Goal: Transaction & Acquisition: Purchase product/service

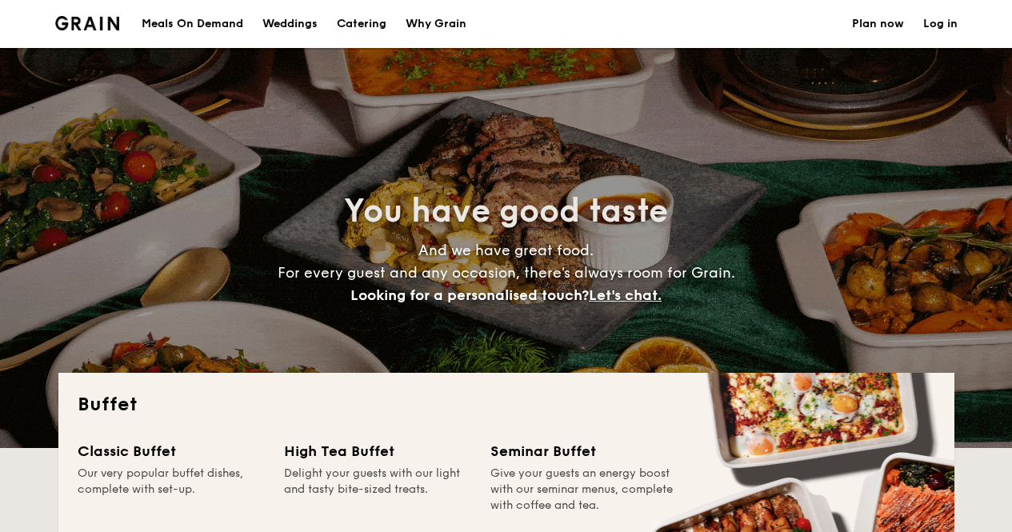
select select
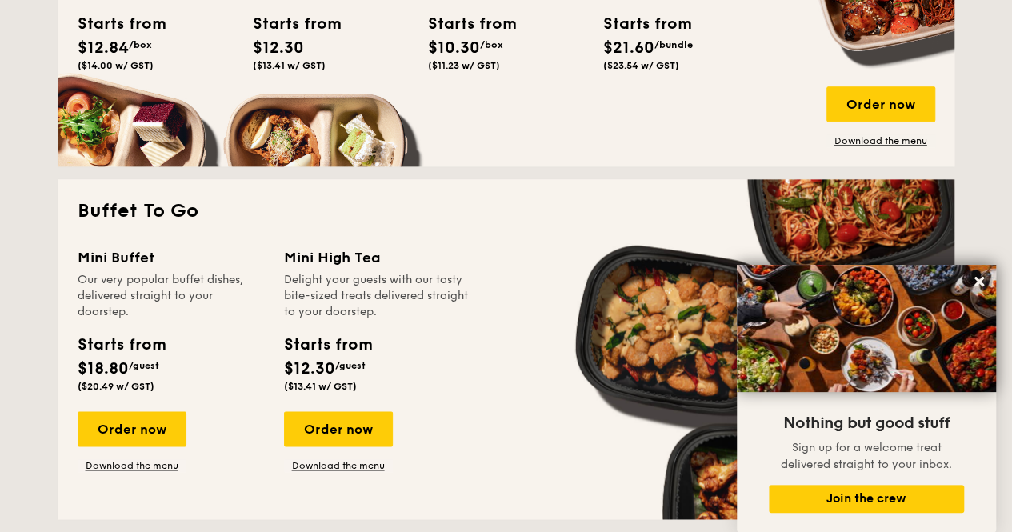
scroll to position [720, 0]
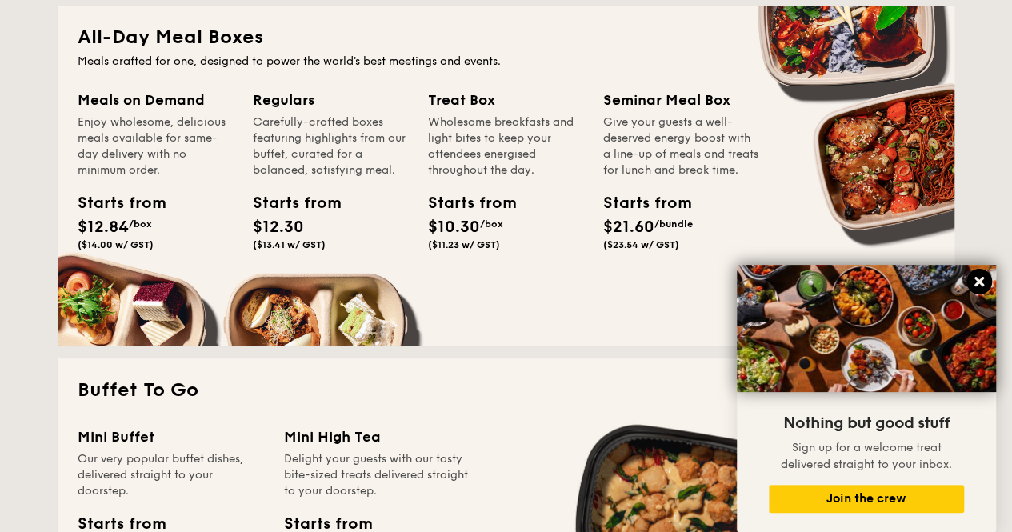
click at [984, 282] on icon at bounding box center [979, 281] width 14 height 14
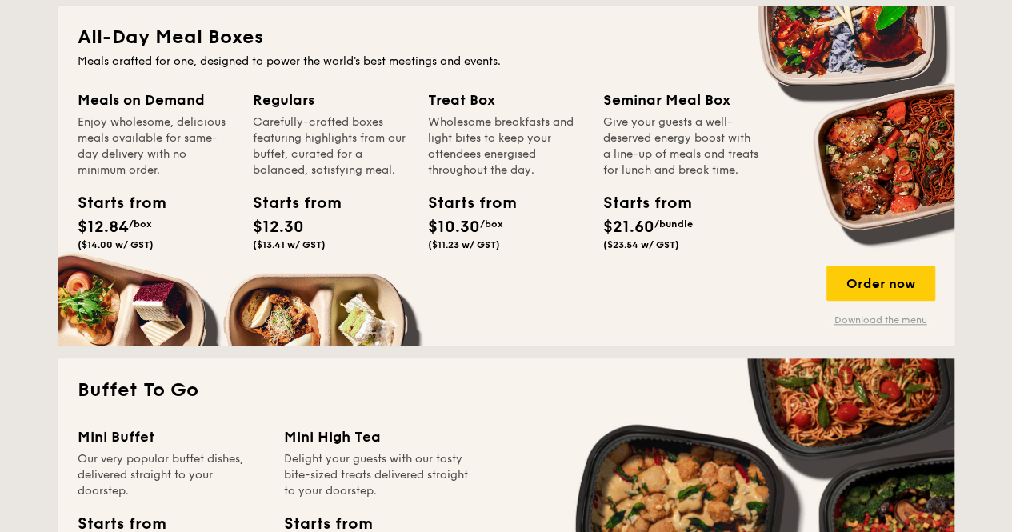
click at [875, 324] on link "Download the menu" at bounding box center [881, 320] width 109 height 13
click at [879, 269] on div "Order now" at bounding box center [881, 283] width 109 height 35
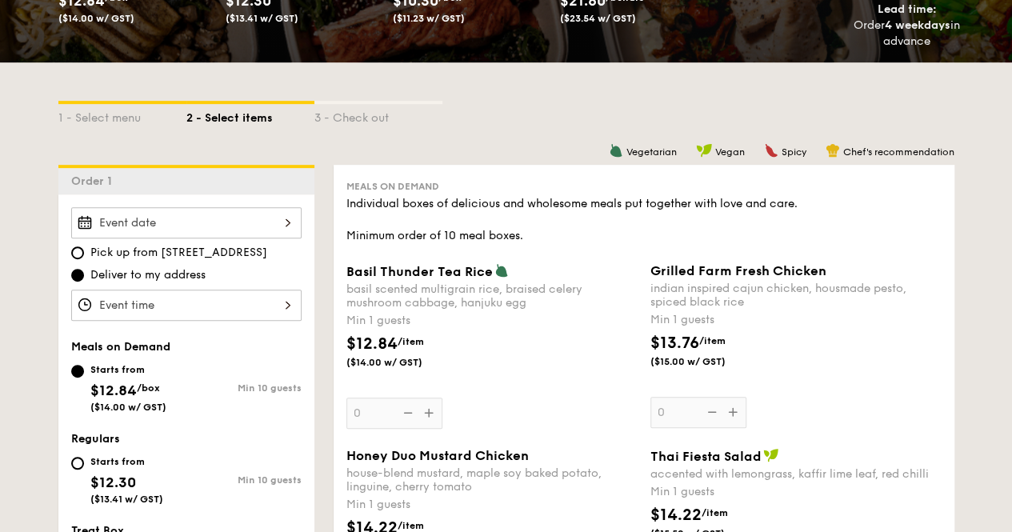
scroll to position [320, 0]
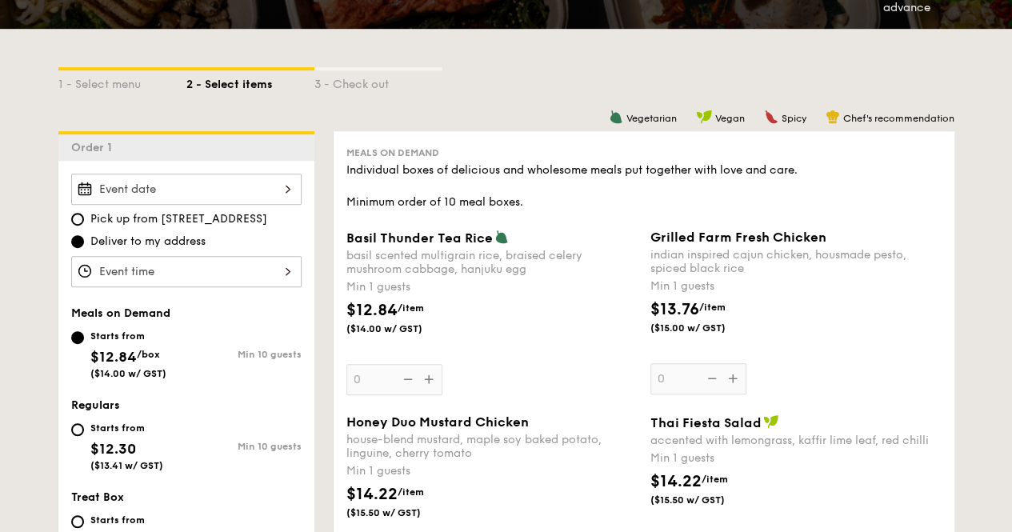
click at [269, 188] on div at bounding box center [186, 189] width 230 height 31
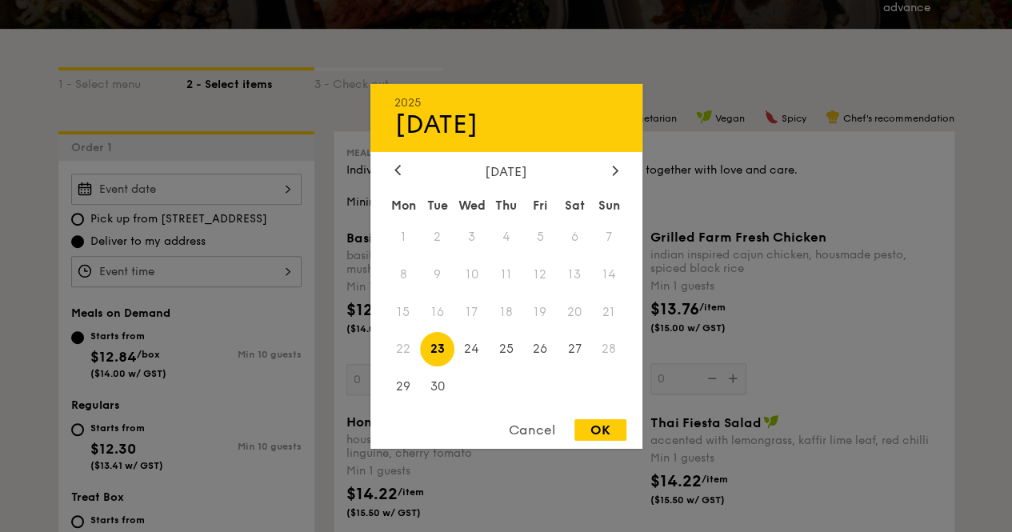
click at [593, 163] on div "[DATE]" at bounding box center [506, 170] width 224 height 15
click at [618, 165] on icon at bounding box center [615, 170] width 6 height 10
click at [477, 275] on span "8" at bounding box center [471, 274] width 34 height 34
click at [600, 434] on div "OK" at bounding box center [600, 430] width 52 height 22
type input "[DATE]"
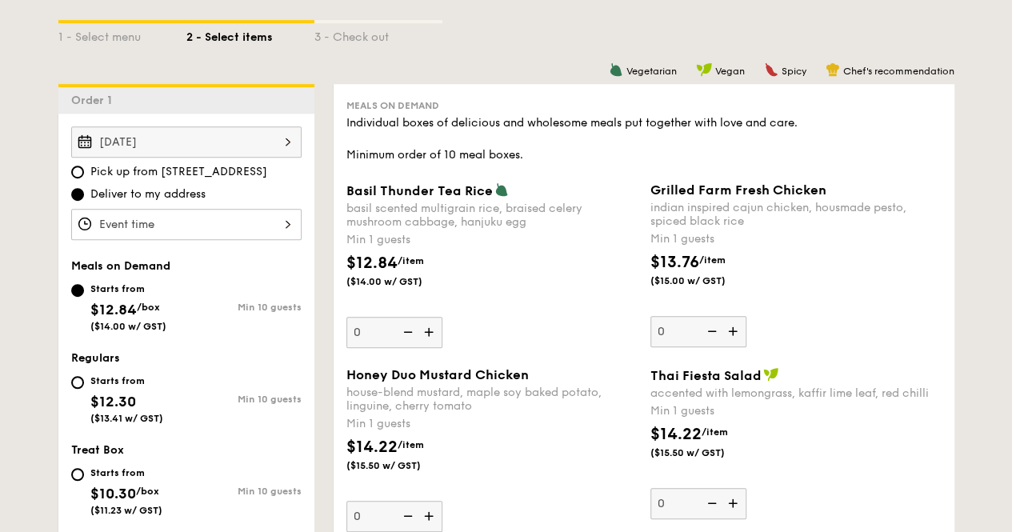
scroll to position [400, 0]
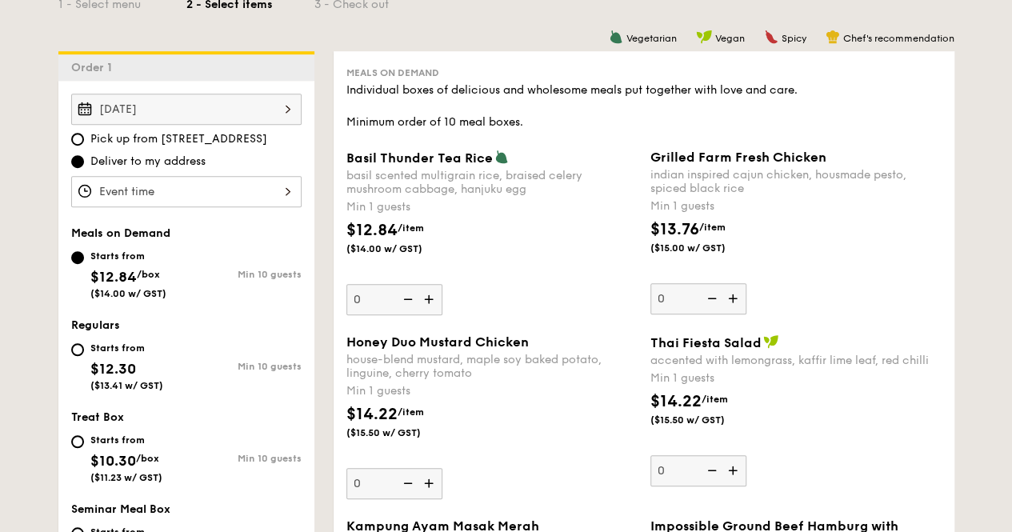
click at [286, 194] on div at bounding box center [186, 191] width 230 height 31
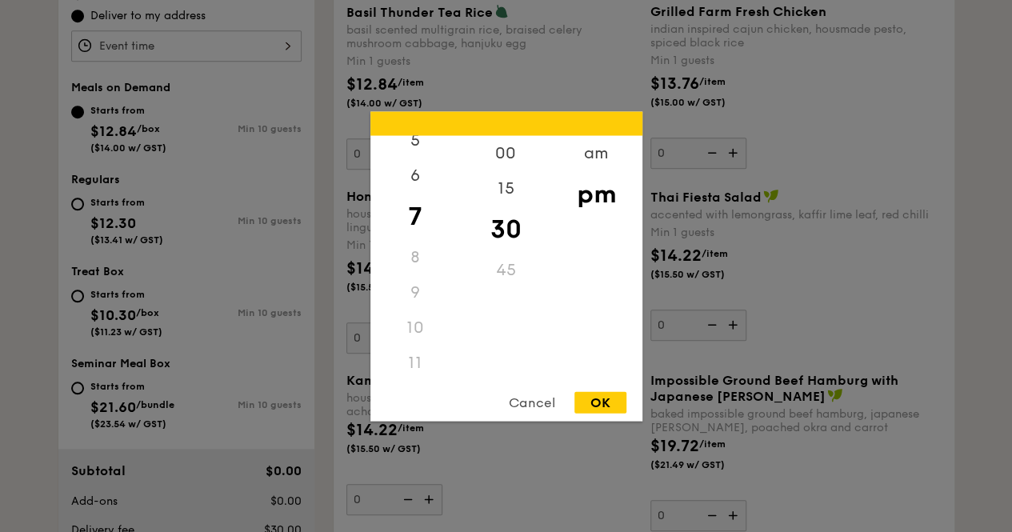
scroll to position [560, 0]
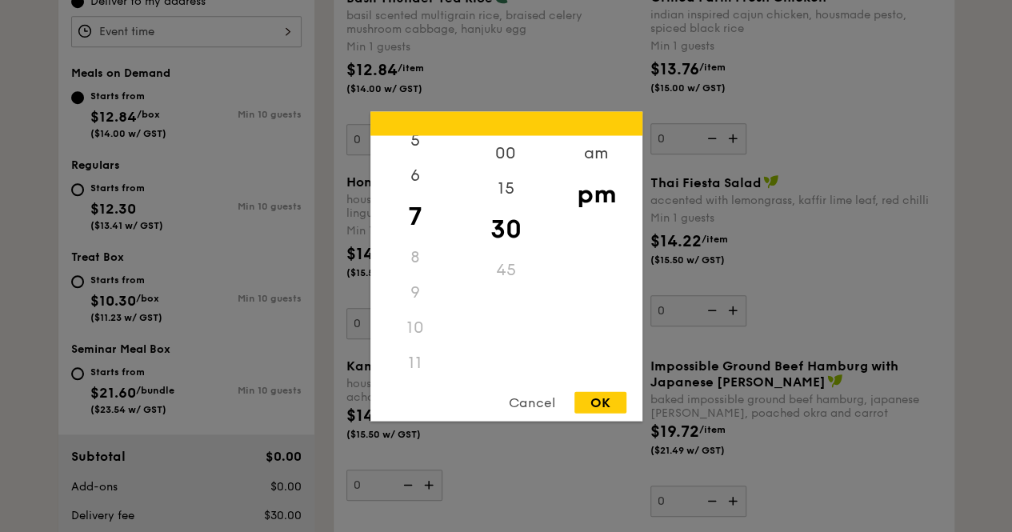
click at [422, 369] on div "11" at bounding box center [415, 362] width 90 height 35
click at [418, 358] on div "11" at bounding box center [415, 362] width 90 height 35
click at [412, 364] on div "11" at bounding box center [415, 362] width 90 height 35
click at [584, 161] on div "am" at bounding box center [596, 158] width 90 height 46
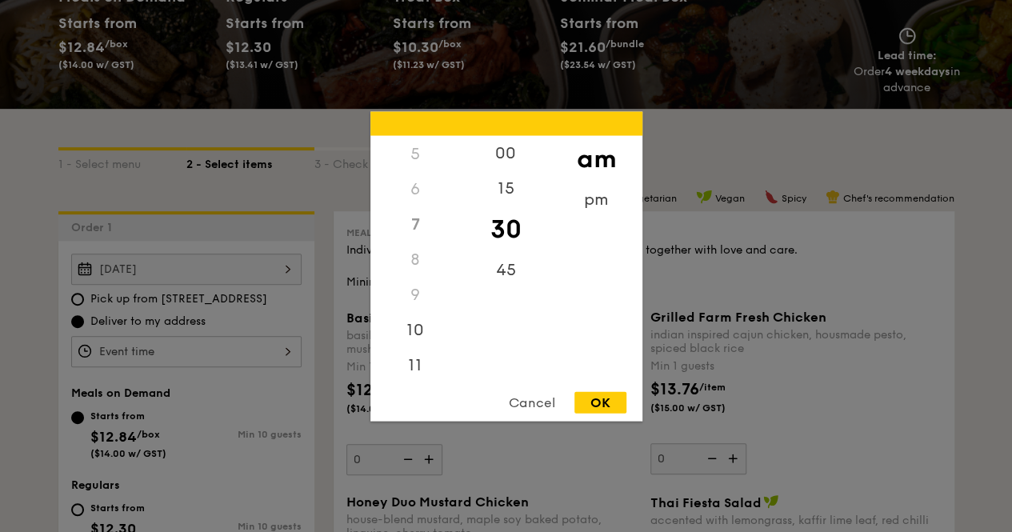
scroll to position [178, 0]
click at [424, 351] on div "11" at bounding box center [415, 368] width 90 height 46
click at [586, 415] on div "Cancel OK" at bounding box center [506, 406] width 272 height 30
click at [589, 403] on div "OK" at bounding box center [600, 402] width 52 height 22
type input "11:30AM"
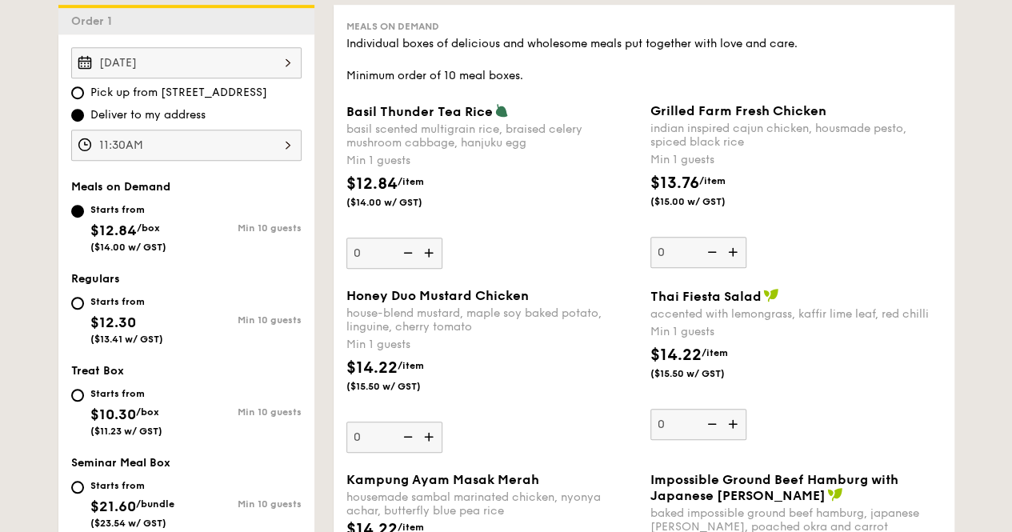
scroll to position [480, 0]
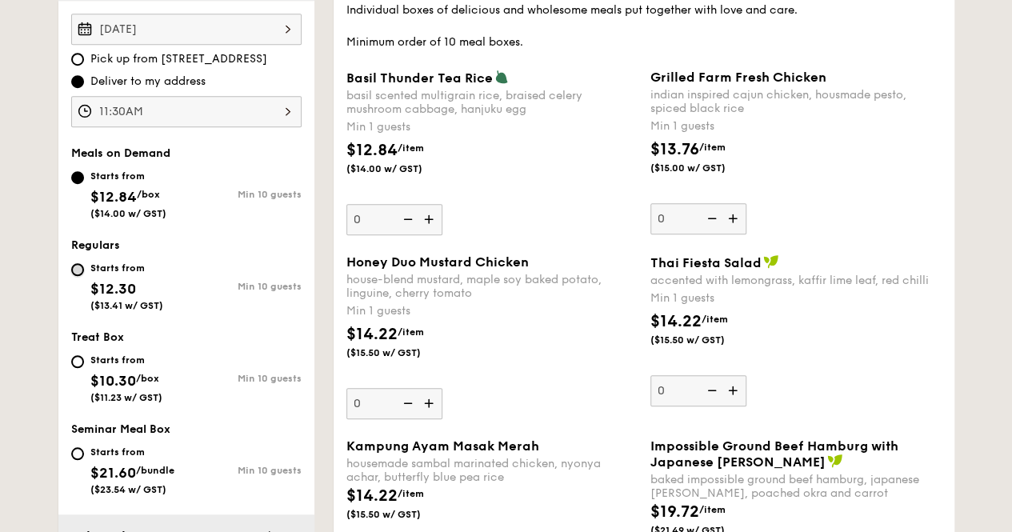
click at [79, 266] on input "Starts from $12.30 ($13.41 w/ GST) Min 10 guests" at bounding box center [77, 269] width 13 height 13
radio input "true"
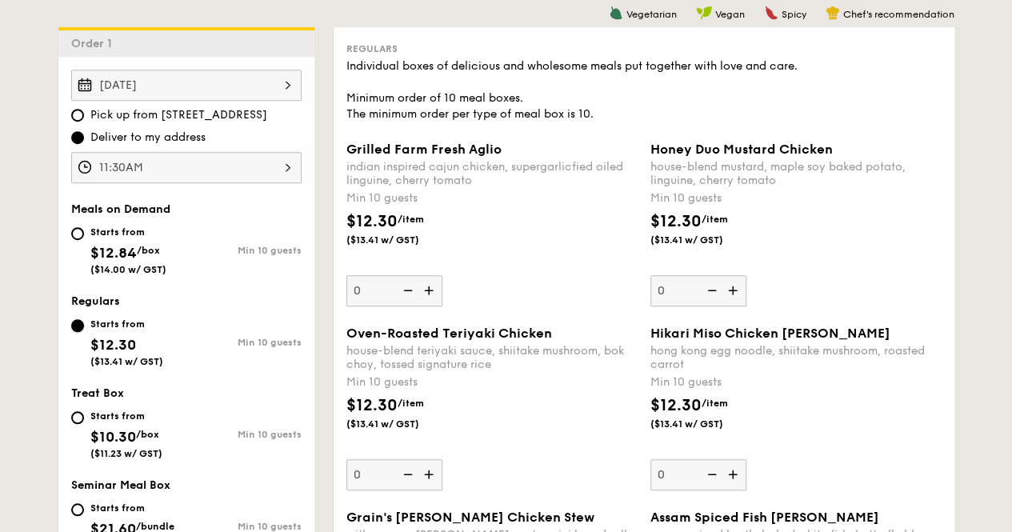
scroll to position [400, 0]
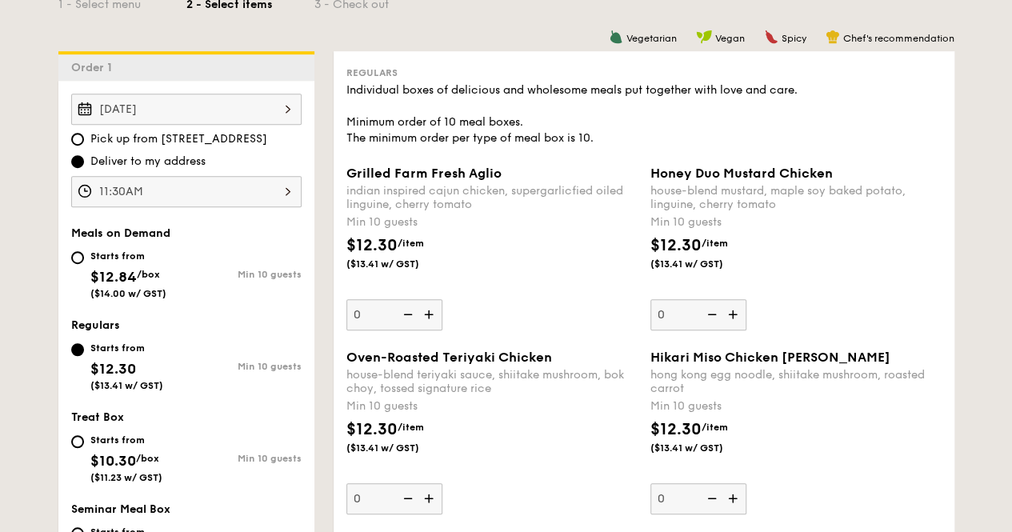
click at [102, 254] on div "Starts from" at bounding box center [128, 256] width 76 height 13
click at [84, 254] on input "Starts from $12.84 /box ($14.00 w/ GST) Min 10 guests" at bounding box center [77, 257] width 13 height 13
radio input "true"
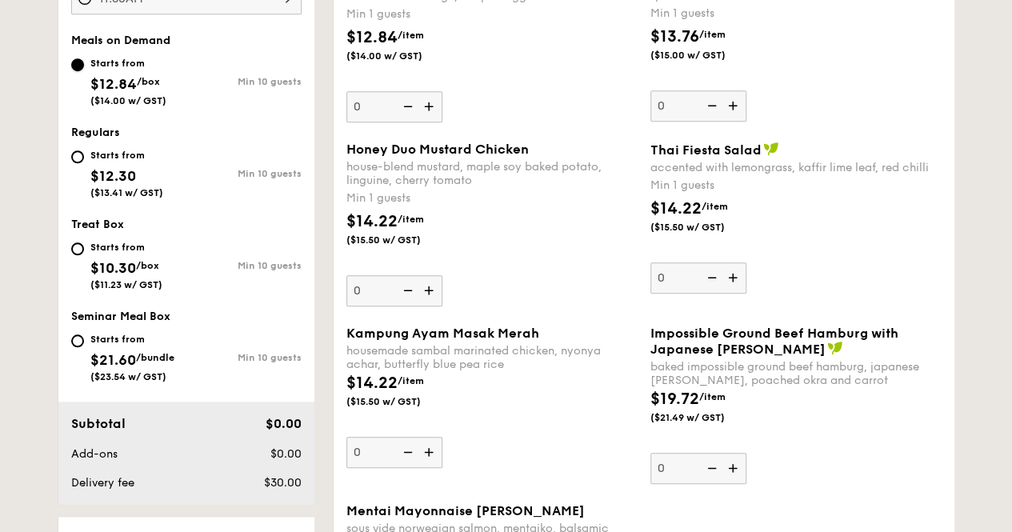
scroll to position [560, 0]
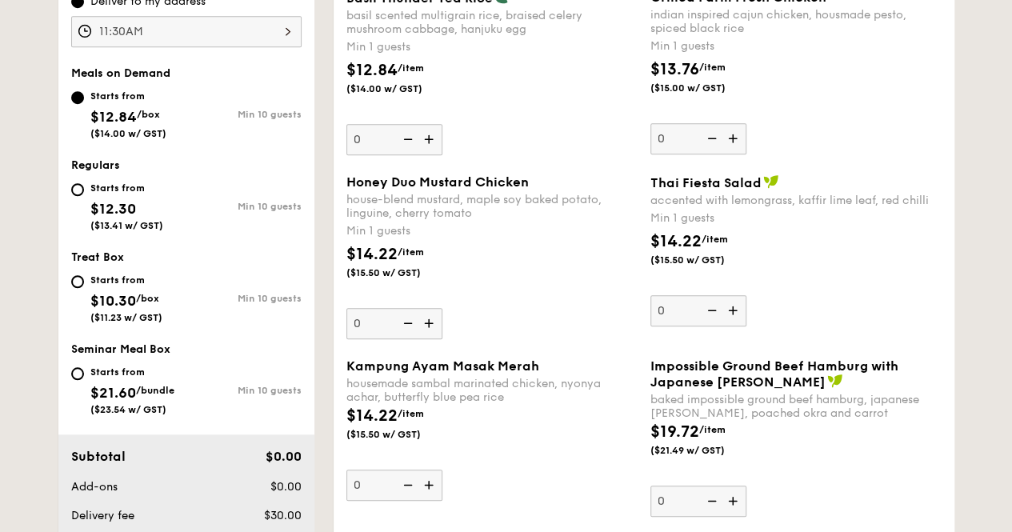
click at [104, 182] on div "Starts from" at bounding box center [126, 188] width 73 height 13
click at [84, 183] on input "Starts from $12.30 ($13.41 w/ GST) Min 10 guests" at bounding box center [77, 189] width 13 height 13
radio input "true"
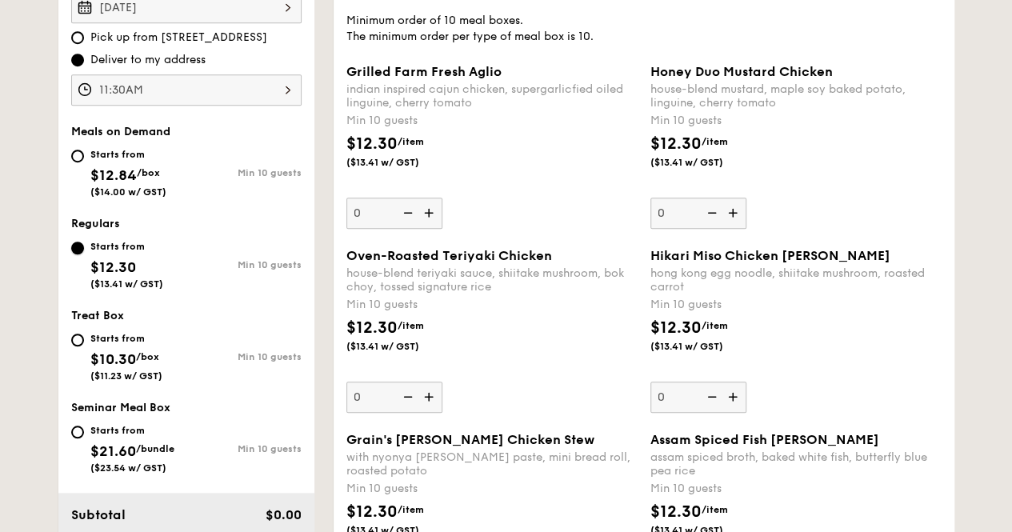
scroll to position [480, 0]
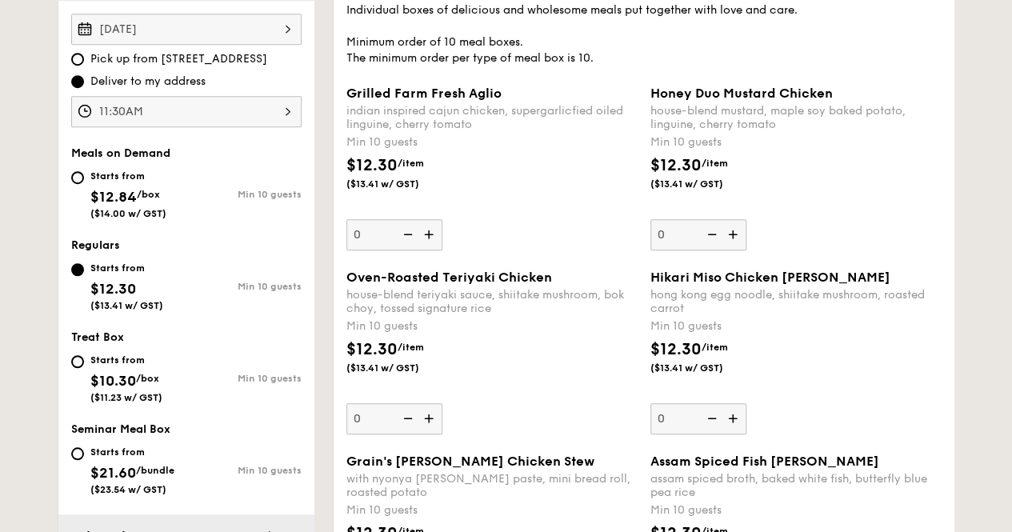
click at [739, 239] on img at bounding box center [735, 234] width 24 height 30
click at [739, 239] on input "0" at bounding box center [699, 234] width 96 height 31
click at [739, 239] on img at bounding box center [735, 234] width 24 height 30
click at [739, 239] on input "10" at bounding box center [699, 234] width 96 height 31
click at [739, 239] on img at bounding box center [735, 234] width 24 height 30
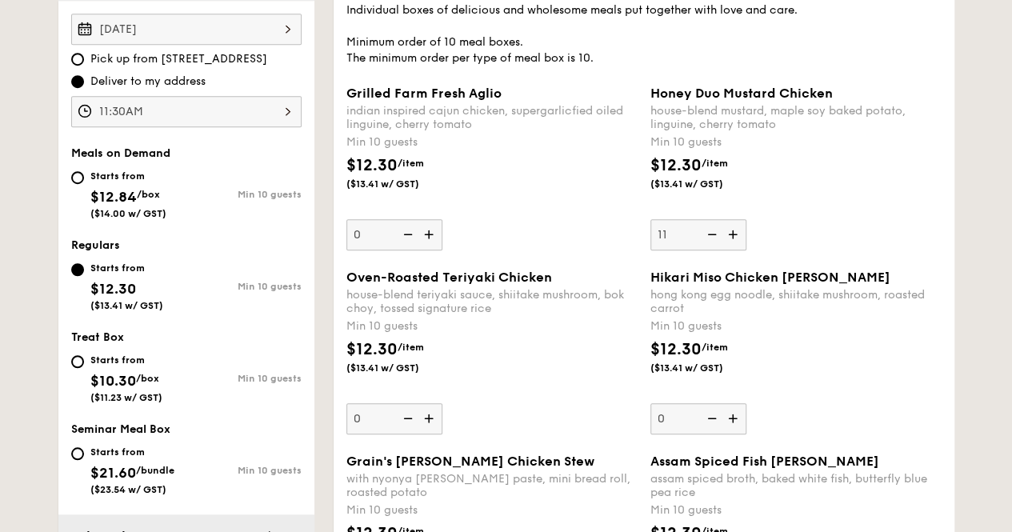
click at [739, 239] on input "11" at bounding box center [699, 234] width 96 height 31
click at [739, 239] on img at bounding box center [735, 234] width 24 height 30
click at [739, 239] on input "12" at bounding box center [699, 234] width 96 height 31
click at [739, 239] on img at bounding box center [735, 234] width 24 height 30
click at [739, 239] on input "13" at bounding box center [699, 234] width 96 height 31
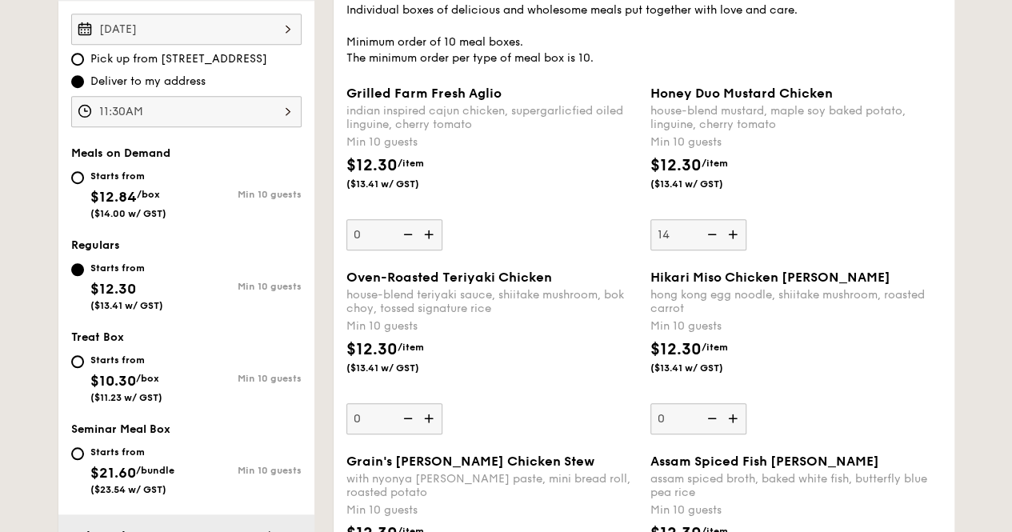
click at [721, 237] on img at bounding box center [711, 234] width 24 height 30
click at [721, 237] on input "14" at bounding box center [699, 234] width 96 height 31
click at [721, 237] on img at bounding box center [711, 234] width 24 height 30
click at [721, 237] on input "13" at bounding box center [699, 234] width 96 height 31
click at [721, 237] on img at bounding box center [711, 234] width 24 height 30
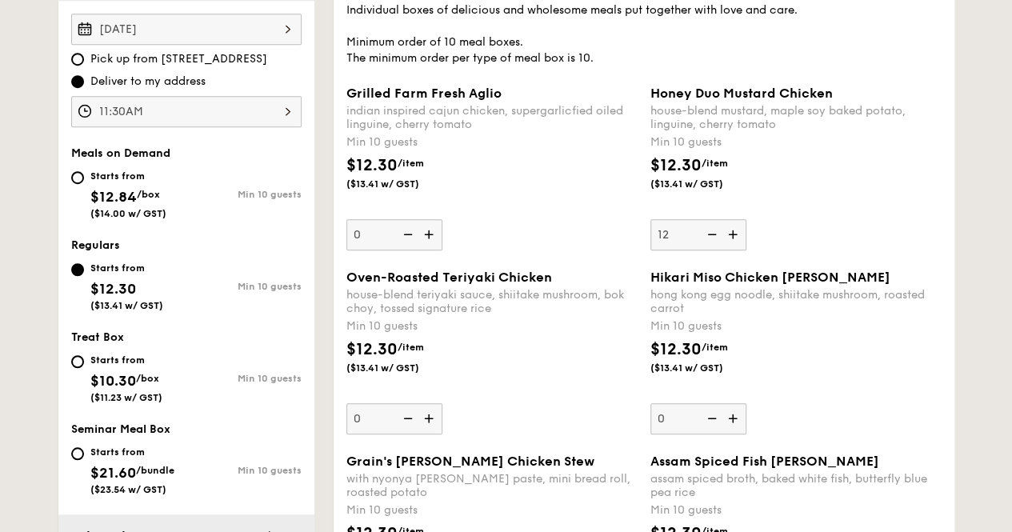
click at [721, 237] on input "12" at bounding box center [699, 234] width 96 height 31
click at [721, 237] on img at bounding box center [711, 234] width 24 height 30
click at [721, 237] on input "11" at bounding box center [699, 234] width 96 height 31
type input "10"
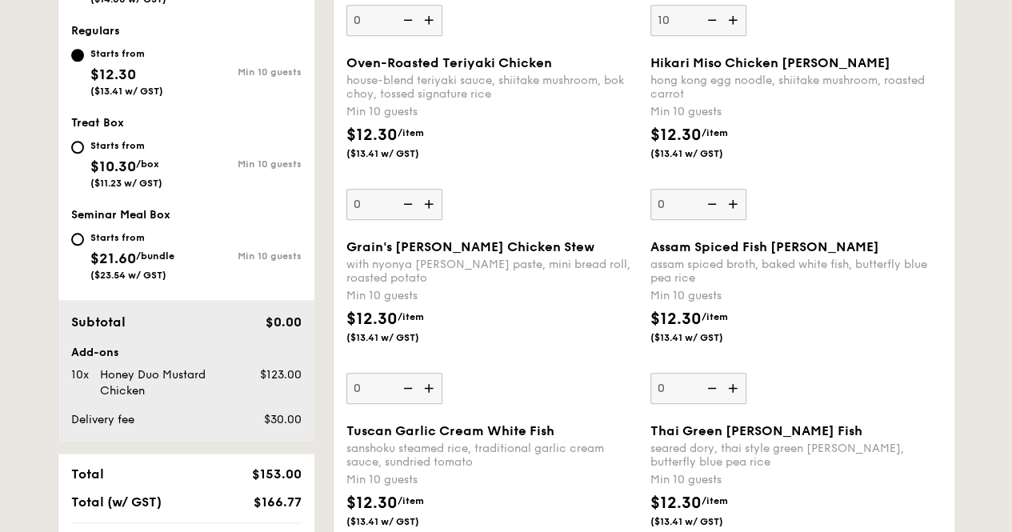
scroll to position [720, 0]
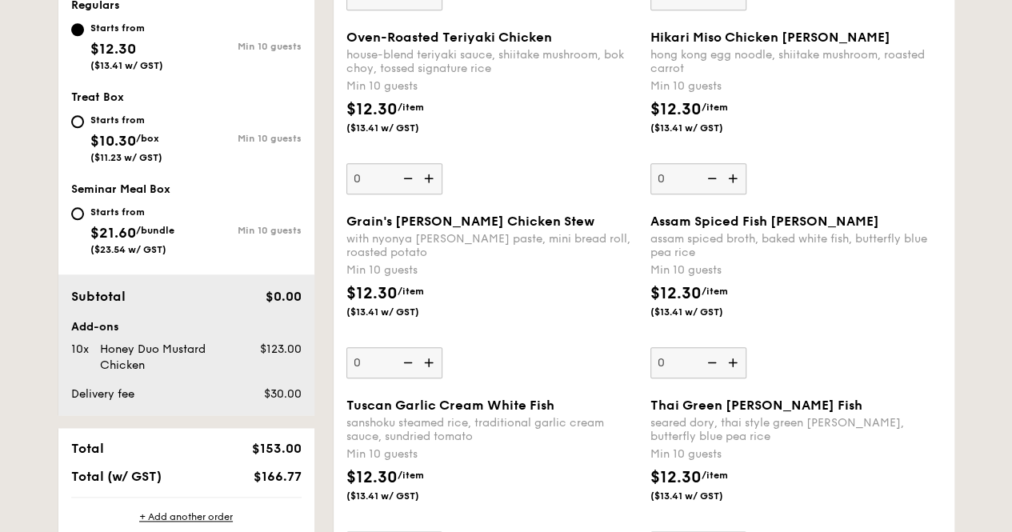
click at [731, 187] on img at bounding box center [735, 178] width 24 height 30
click at [731, 187] on input "0" at bounding box center [699, 178] width 96 height 31
type input "10"
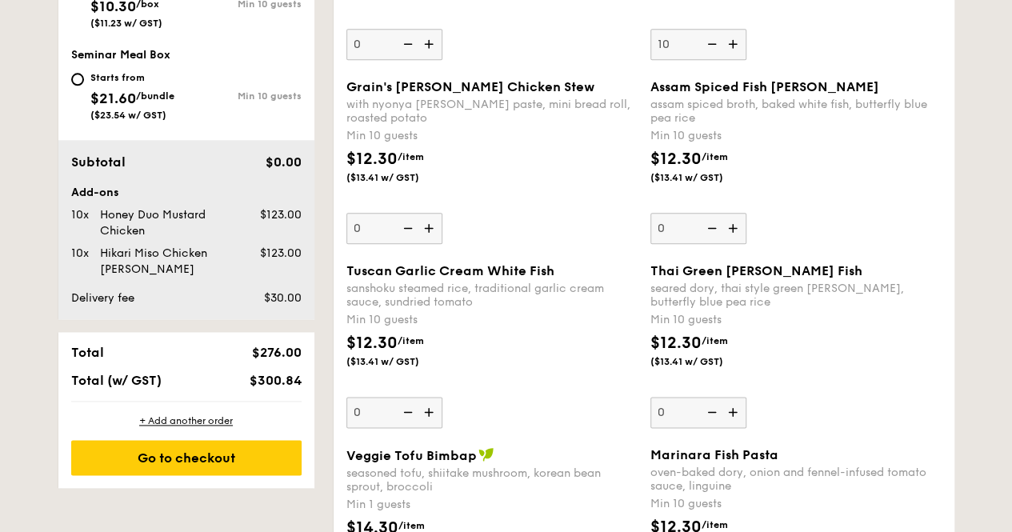
scroll to position [880, 0]
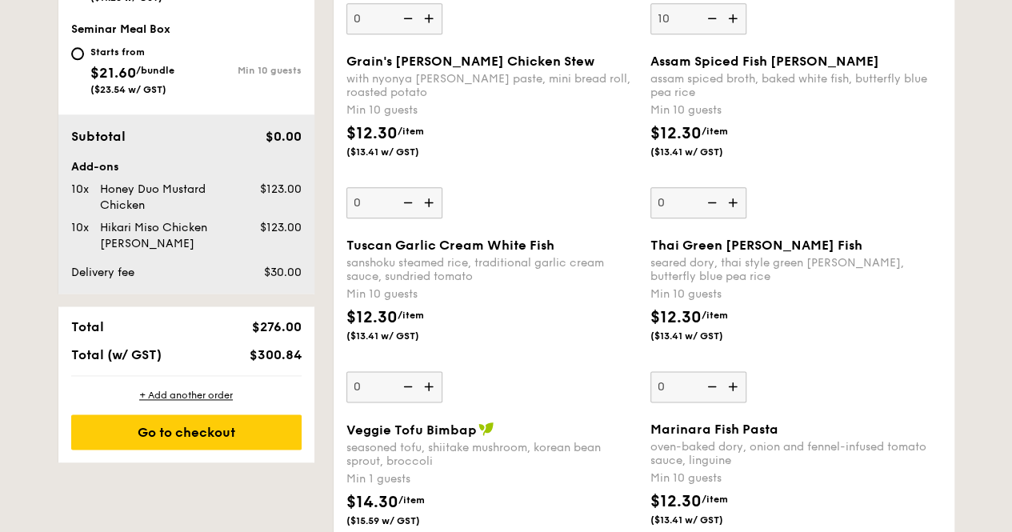
click at [422, 382] on img at bounding box center [430, 386] width 24 height 30
click at [422, 382] on input "0" at bounding box center [394, 386] width 96 height 31
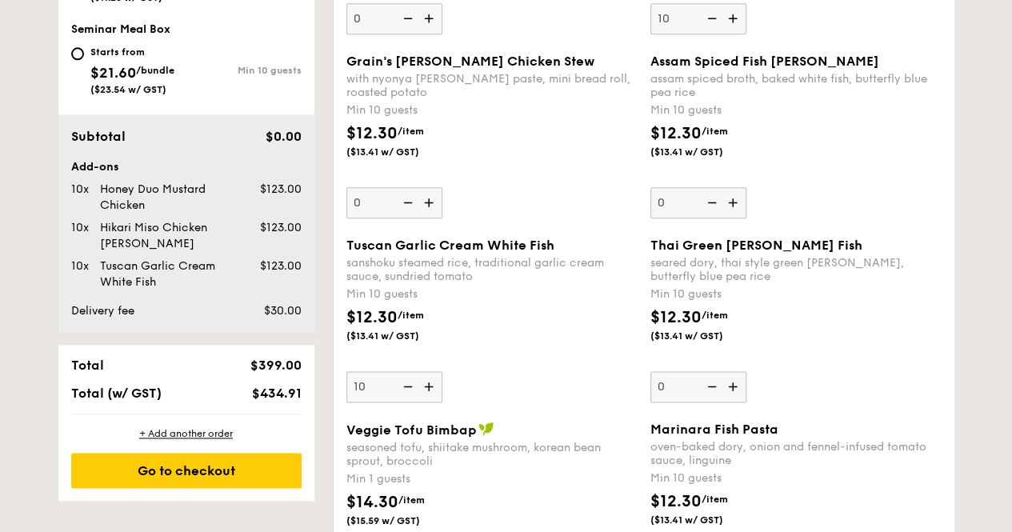
scroll to position [960, 0]
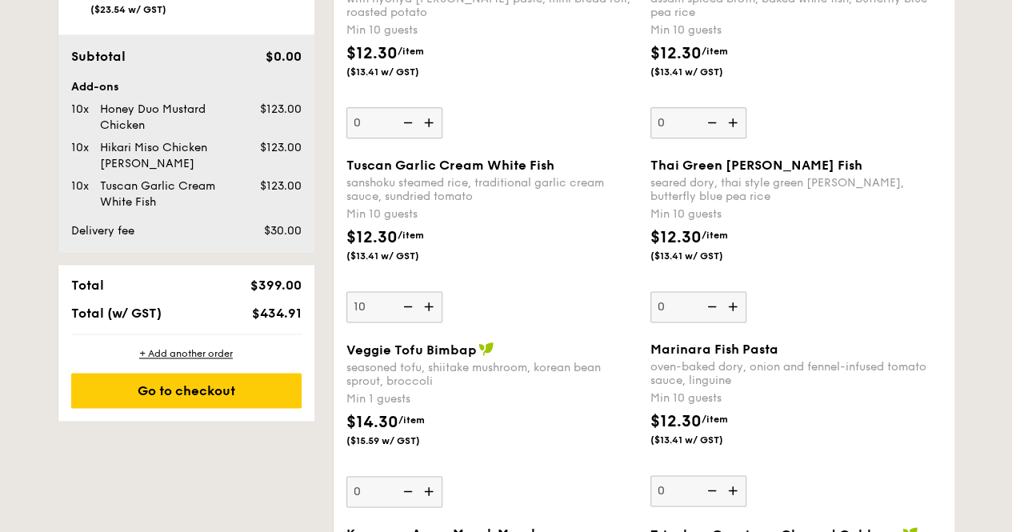
click at [445, 306] on div "Tuscan Garlic Cream White Fish sanshoku steamed rice, traditional garlic cream …" at bounding box center [491, 240] width 291 height 165
click at [442, 306] on input "10" at bounding box center [394, 306] width 96 height 31
click at [437, 306] on img at bounding box center [430, 306] width 24 height 30
click at [437, 306] on input "10" at bounding box center [394, 306] width 96 height 31
click at [437, 306] on img at bounding box center [430, 306] width 24 height 30
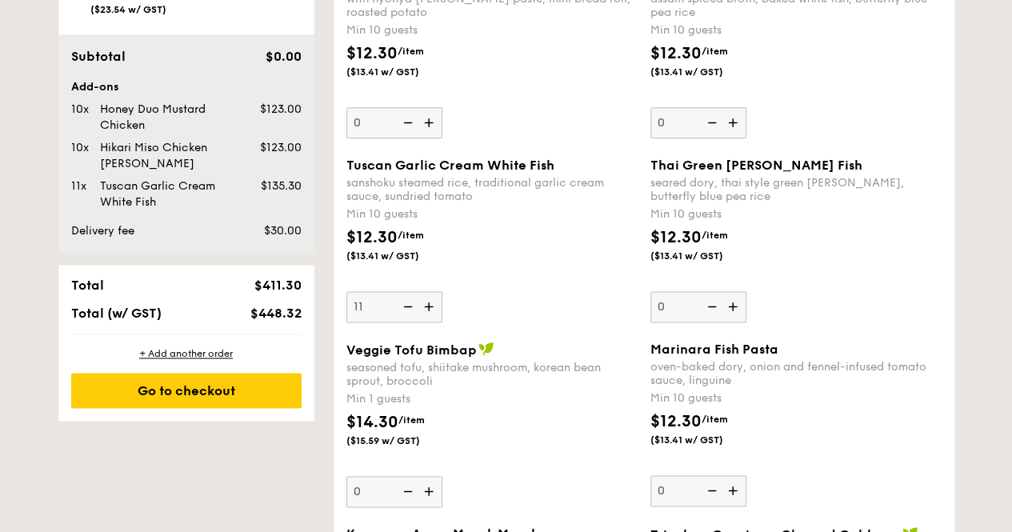
click at [437, 306] on input "11" at bounding box center [394, 306] width 96 height 31
click at [437, 306] on img at bounding box center [430, 306] width 24 height 30
click at [437, 306] on input "12" at bounding box center [394, 306] width 96 height 31
click at [437, 306] on img at bounding box center [430, 306] width 24 height 30
click at [437, 306] on input "13" at bounding box center [394, 306] width 96 height 31
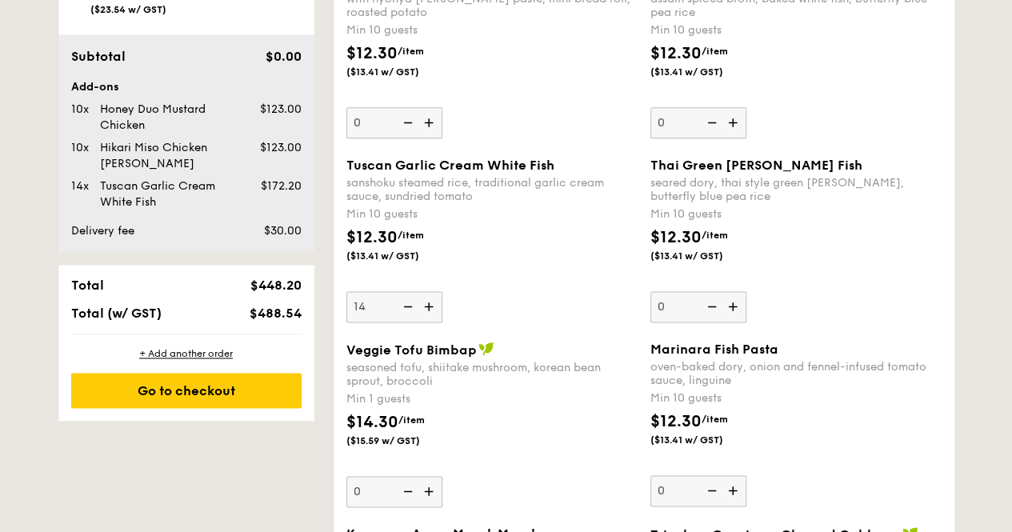
click at [437, 306] on img at bounding box center [430, 306] width 24 height 30
click at [437, 306] on input "14" at bounding box center [394, 306] width 96 height 31
type input "15"
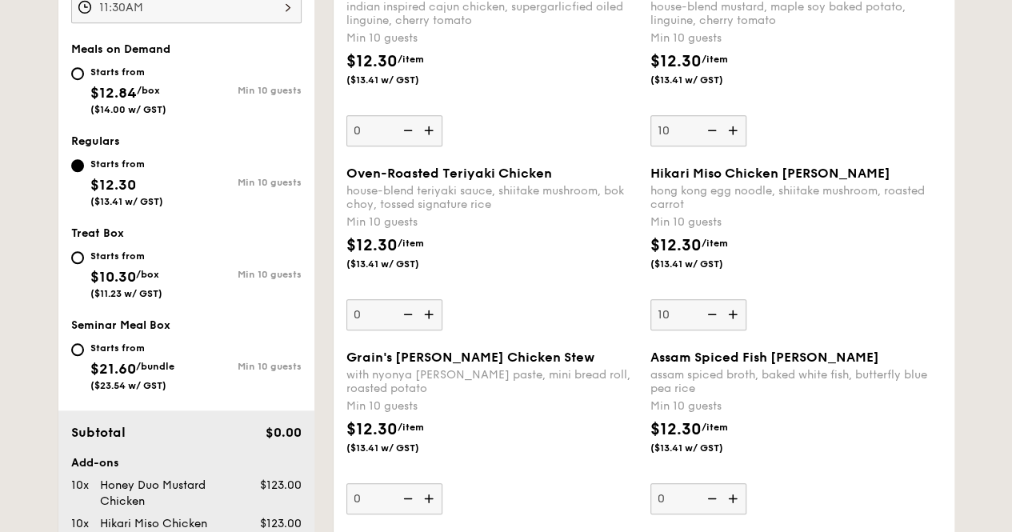
scroll to position [560, 0]
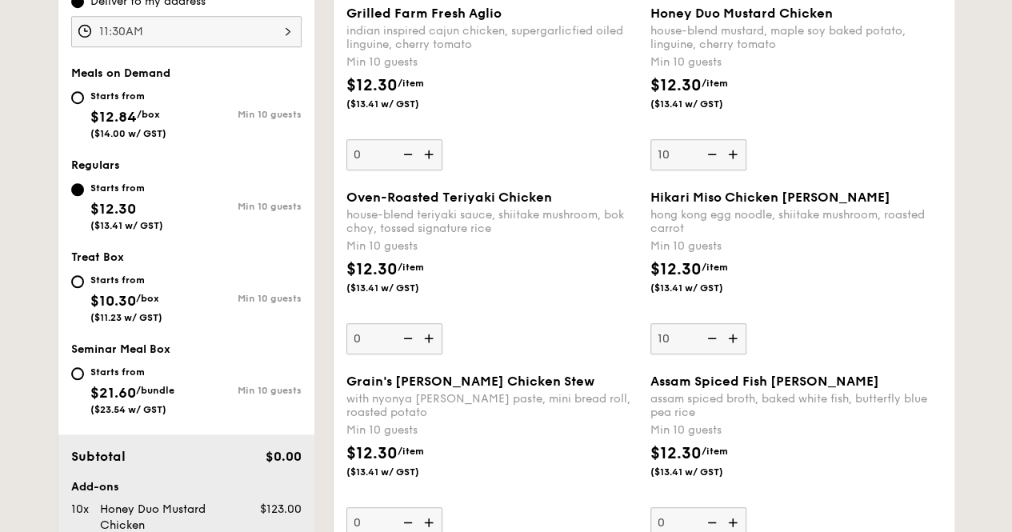
click at [714, 154] on img at bounding box center [711, 154] width 24 height 30
click at [714, 154] on input "10" at bounding box center [699, 154] width 96 height 31
type input "0"
click at [714, 154] on img at bounding box center [711, 154] width 24 height 30
click at [714, 154] on input "0" at bounding box center [699, 154] width 96 height 31
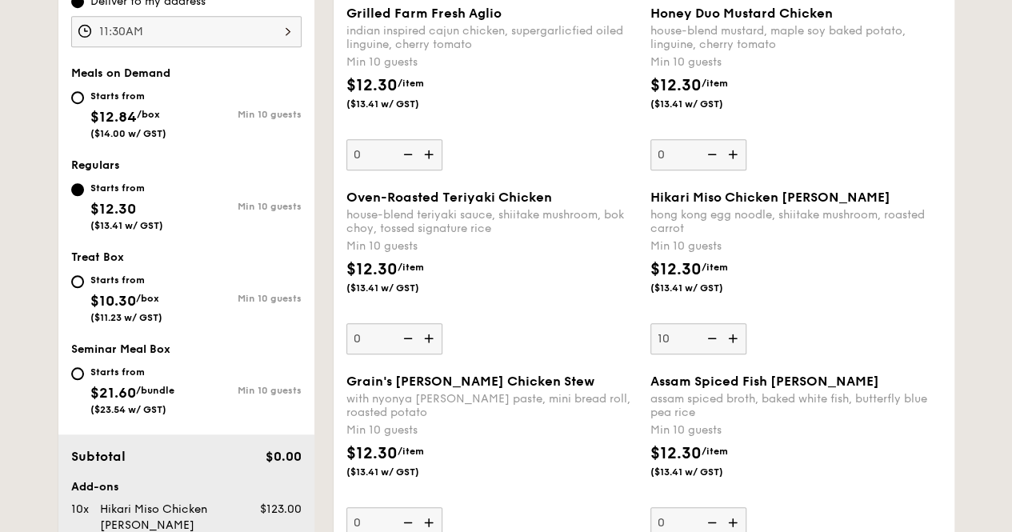
click at [714, 154] on img at bounding box center [711, 154] width 24 height 30
click at [714, 154] on input "0" at bounding box center [699, 154] width 96 height 31
click at [714, 154] on img at bounding box center [711, 154] width 24 height 30
click at [714, 154] on input "0" at bounding box center [699, 154] width 96 height 31
click at [714, 154] on img at bounding box center [711, 154] width 24 height 30
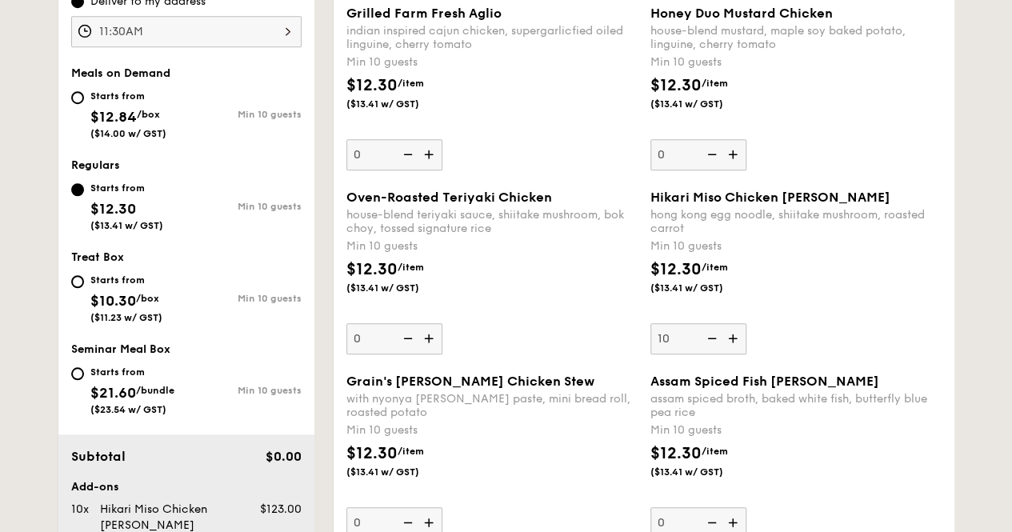
click at [714, 154] on input "0" at bounding box center [699, 154] width 96 height 31
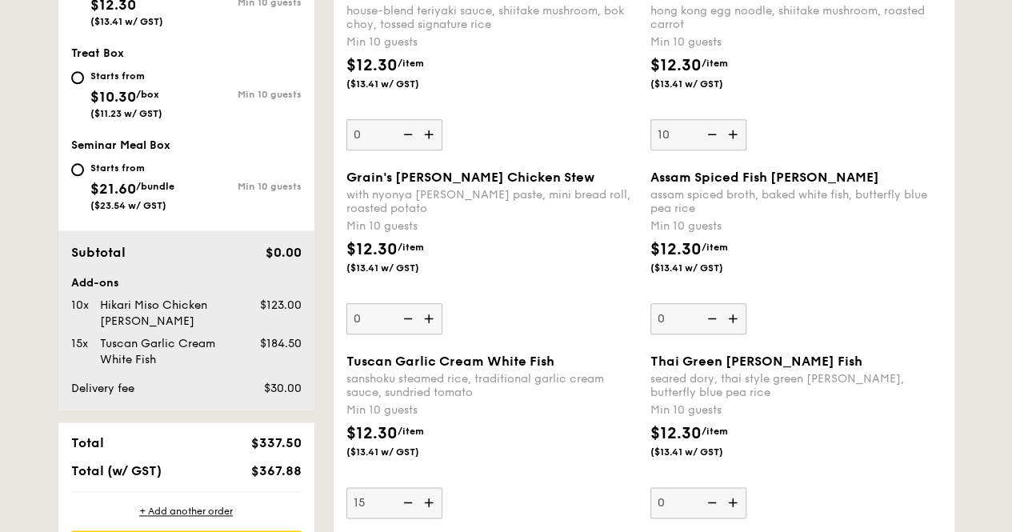
scroll to position [800, 0]
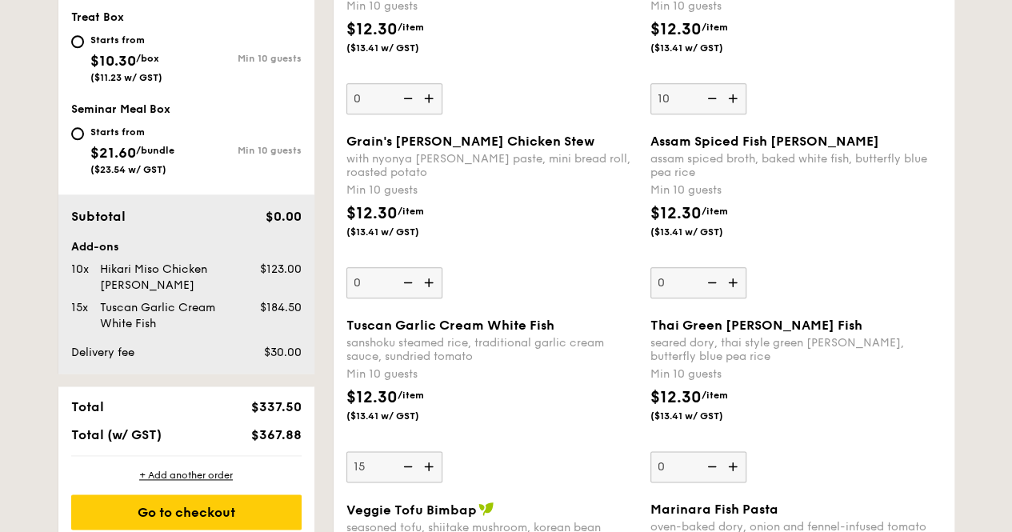
click at [402, 460] on img at bounding box center [406, 466] width 24 height 30
click at [402, 460] on input "15" at bounding box center [394, 466] width 96 height 31
click at [403, 460] on img at bounding box center [406, 466] width 24 height 30
click at [403, 460] on input "14" at bounding box center [394, 466] width 96 height 31
click at [403, 460] on img at bounding box center [406, 466] width 24 height 30
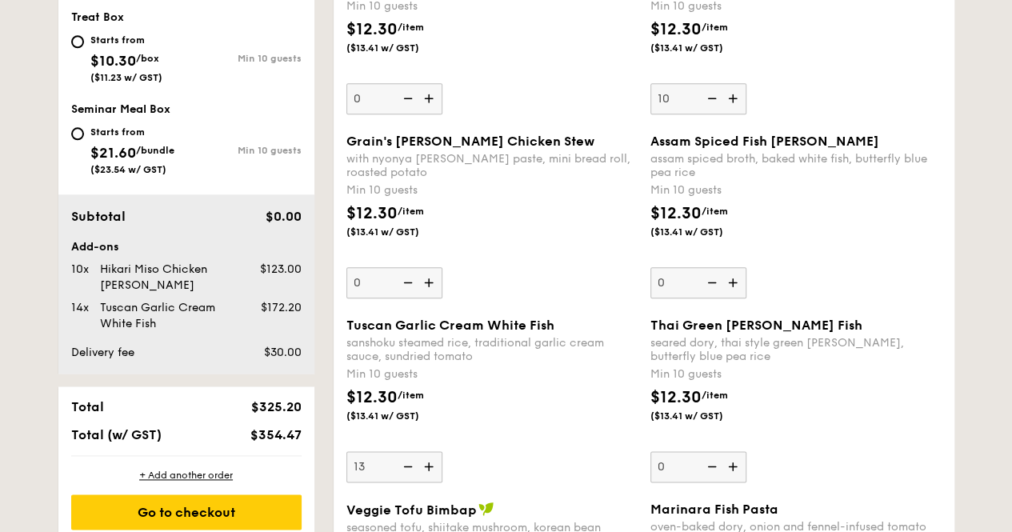
click at [403, 460] on input "13" at bounding box center [394, 466] width 96 height 31
click at [403, 460] on img at bounding box center [406, 466] width 24 height 30
click at [403, 460] on input "12" at bounding box center [394, 466] width 96 height 31
click at [406, 460] on img at bounding box center [406, 466] width 24 height 30
click at [406, 460] on input "11" at bounding box center [394, 466] width 96 height 31
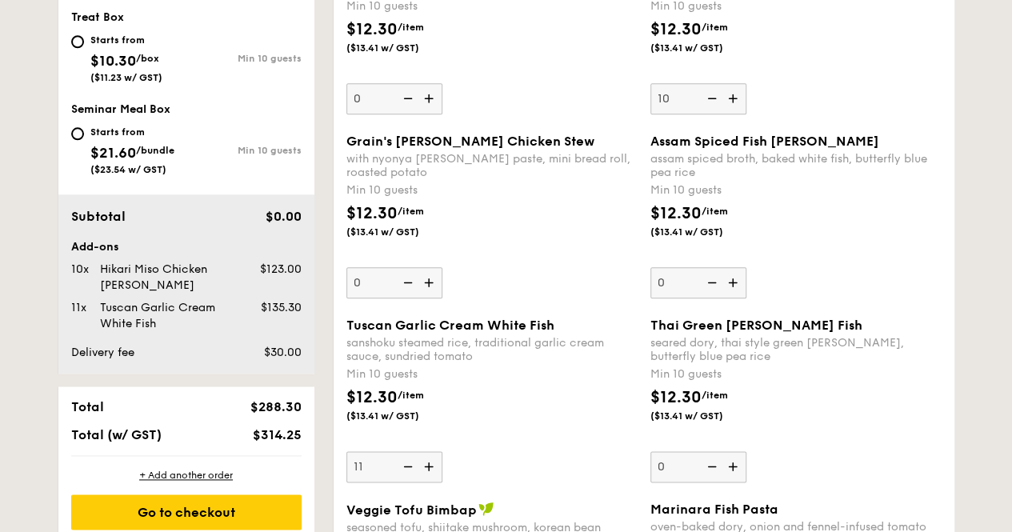
type input "10"
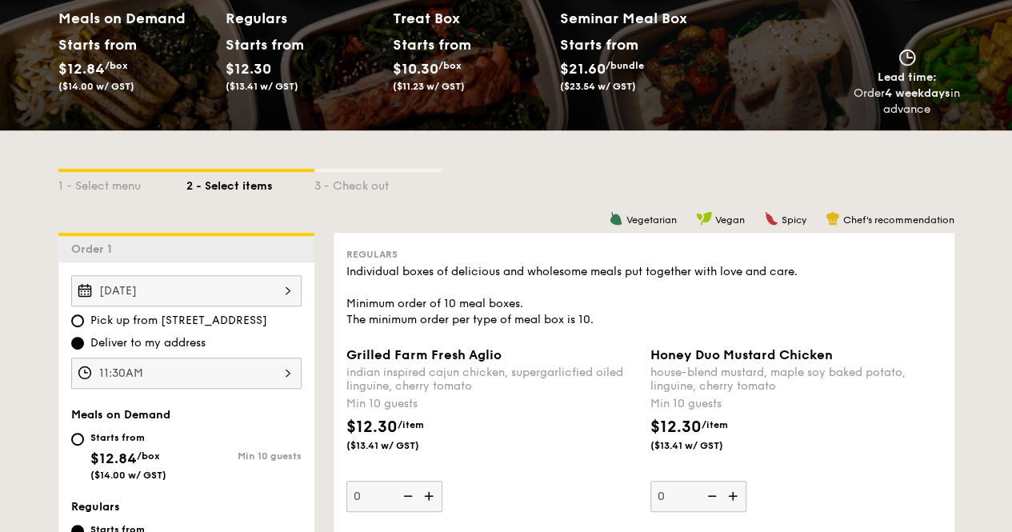
scroll to position [80, 0]
